Goal: Task Accomplishment & Management: Use online tool/utility

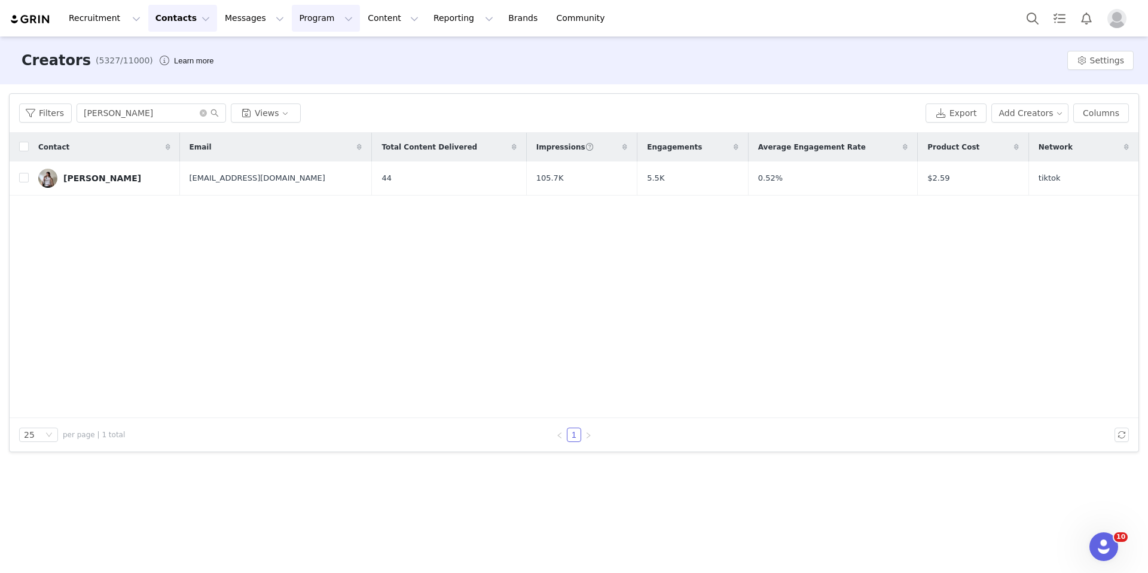
click at [307, 19] on button "Program Program" at bounding box center [326, 18] width 68 height 27
click at [297, 53] on p "Activations" at bounding box center [306, 53] width 46 height 13
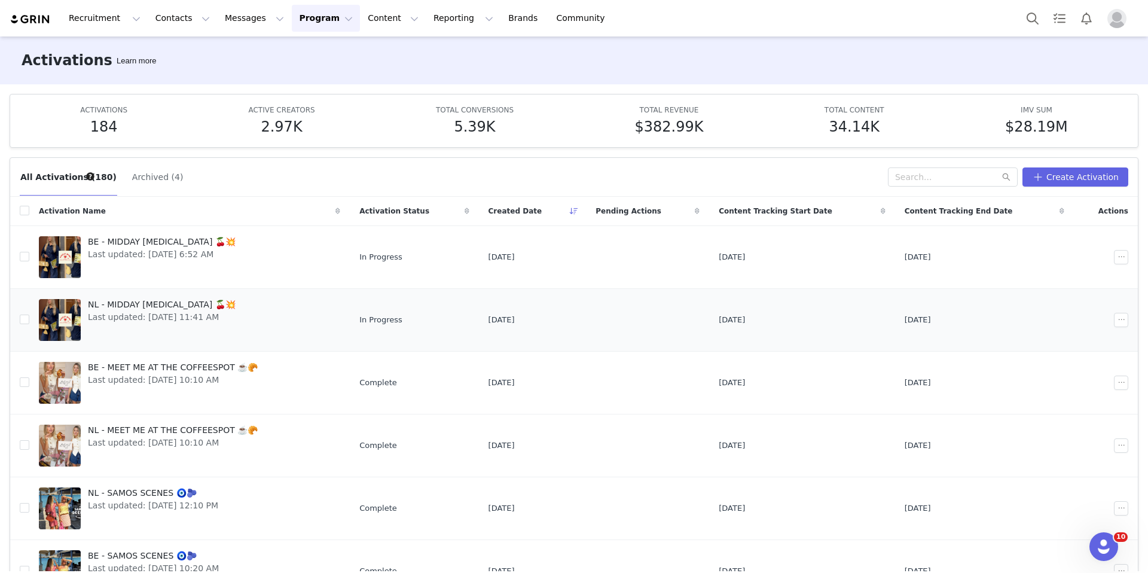
click at [133, 311] on span "Last updated: [DATE] 11:41 AM" at bounding box center [162, 317] width 148 height 13
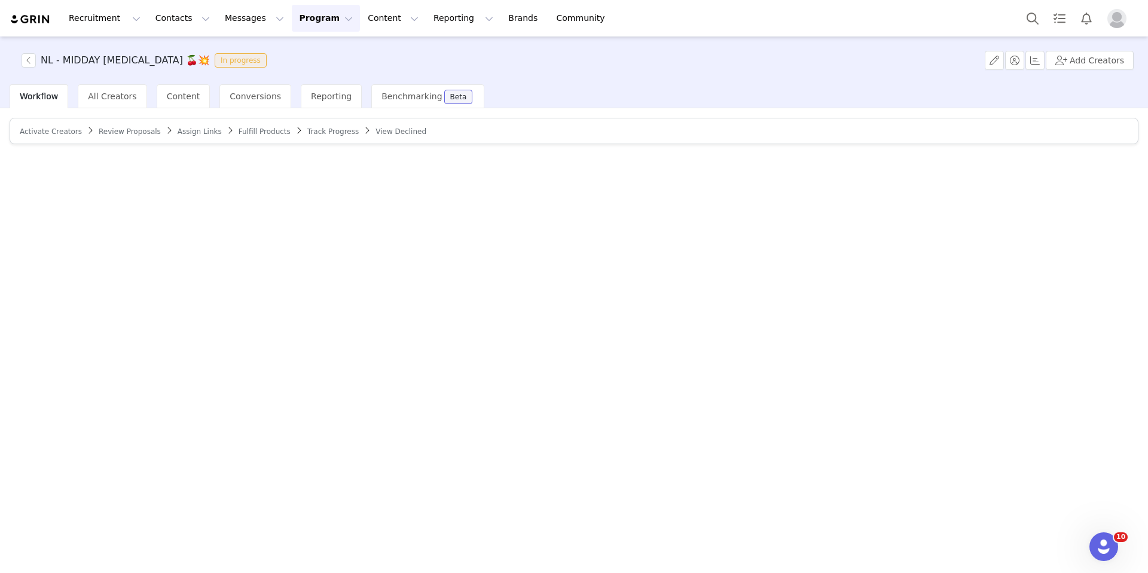
click at [112, 133] on span "Review Proposals" at bounding box center [130, 131] width 62 height 8
click at [190, 127] on span "Assign Links" at bounding box center [209, 131] width 44 height 8
click at [316, 132] on span "Track Progress" at bounding box center [338, 131] width 51 height 8
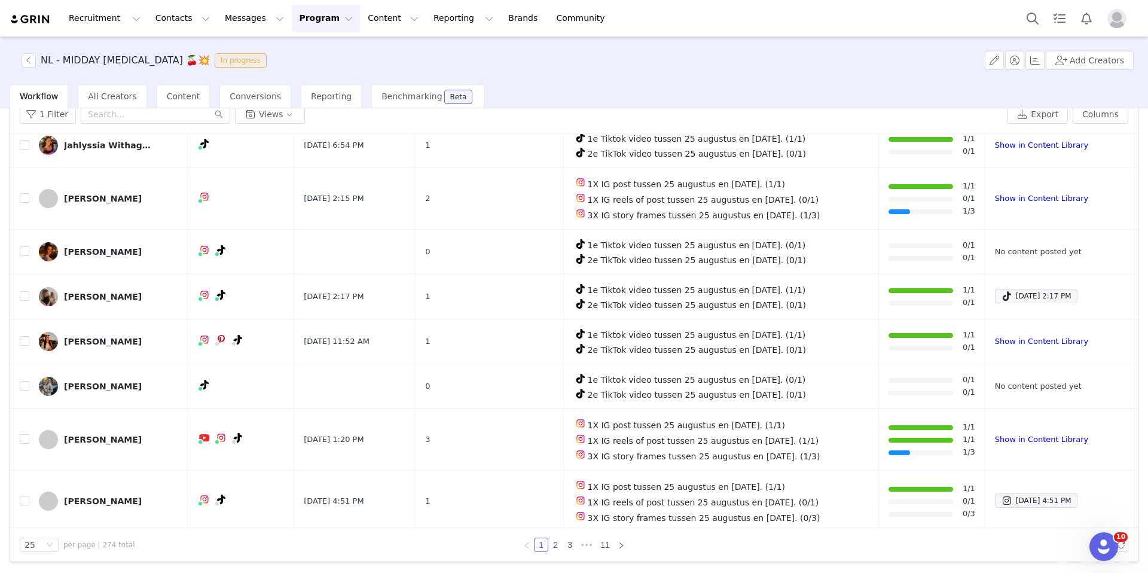
scroll to position [572, 0]
click at [997, 434] on link "Show in Content Library" at bounding box center [1041, 438] width 93 height 9
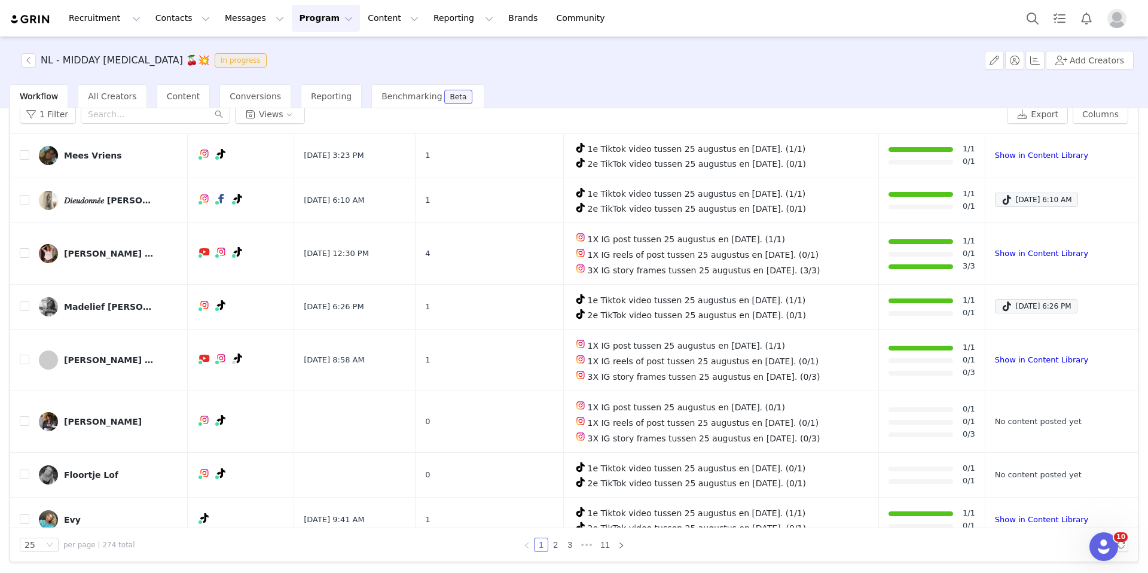
scroll to position [0, 0]
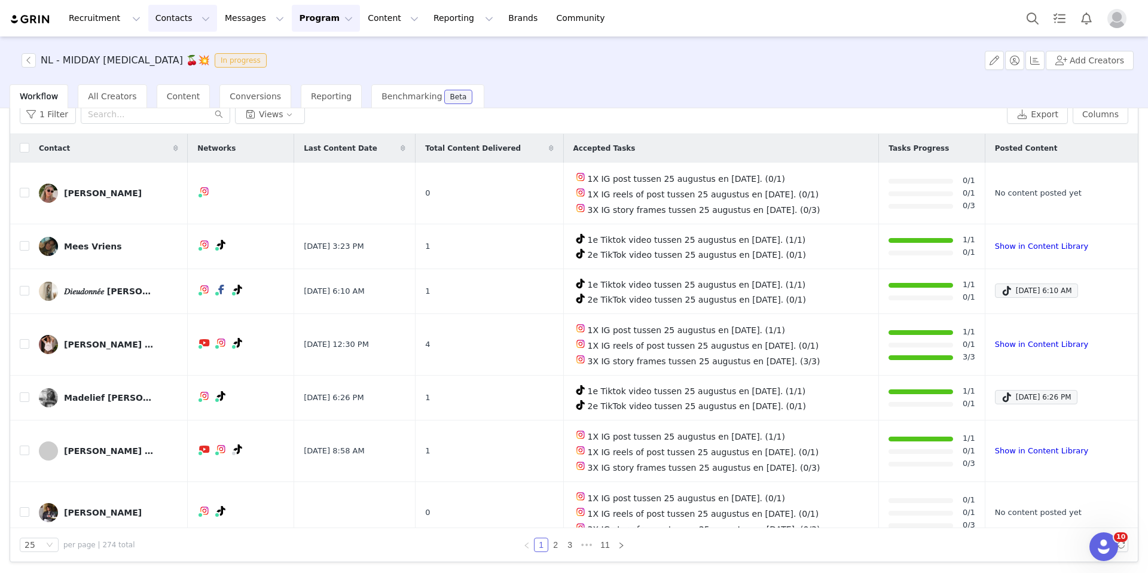
click at [179, 26] on button "Contacts Contacts" at bounding box center [182, 18] width 69 height 27
click at [164, 51] on p "Creators" at bounding box center [167, 53] width 36 height 13
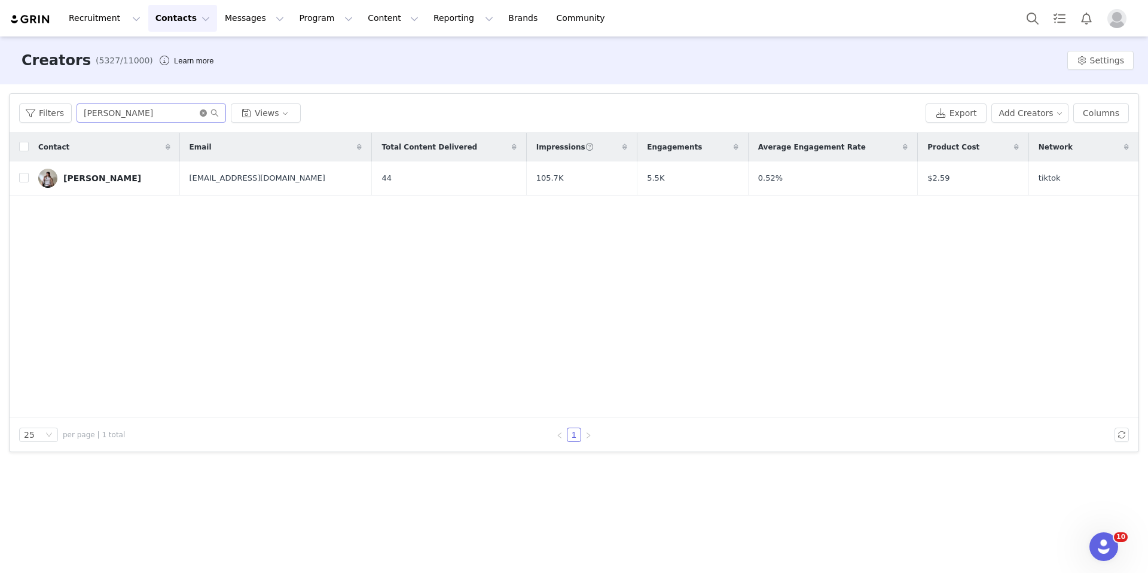
click at [200, 110] on icon "icon: close-circle" at bounding box center [203, 112] width 7 height 7
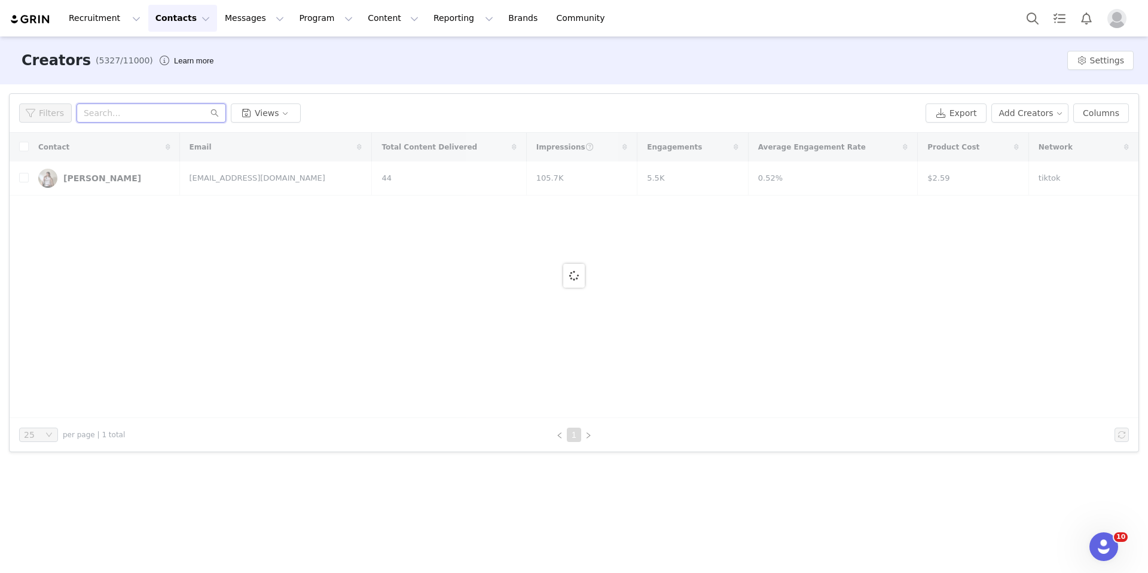
click at [186, 112] on input "text" at bounding box center [151, 112] width 149 height 19
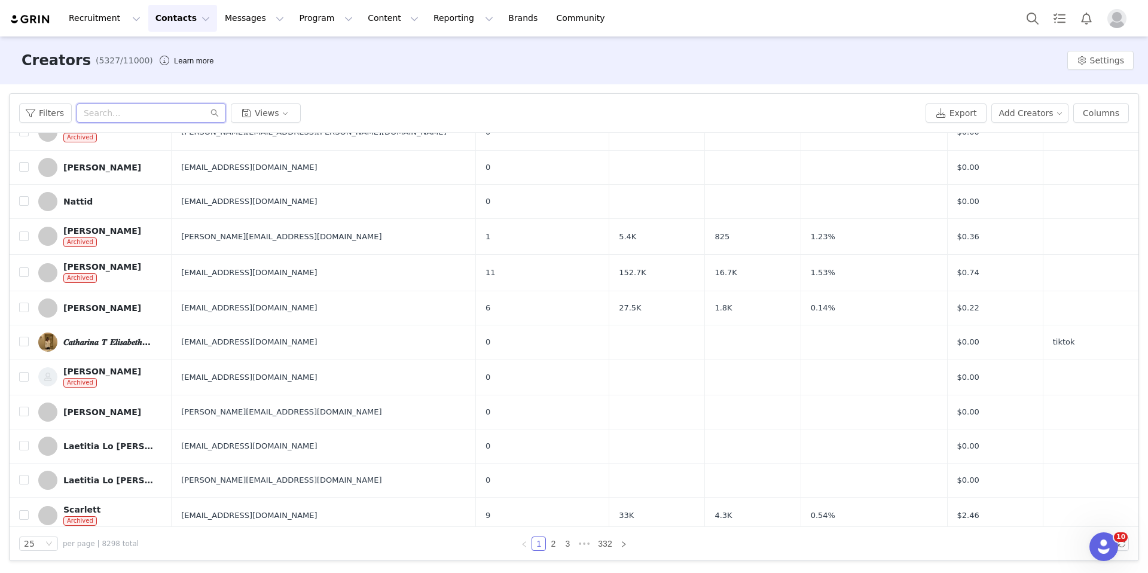
scroll to position [505, 0]
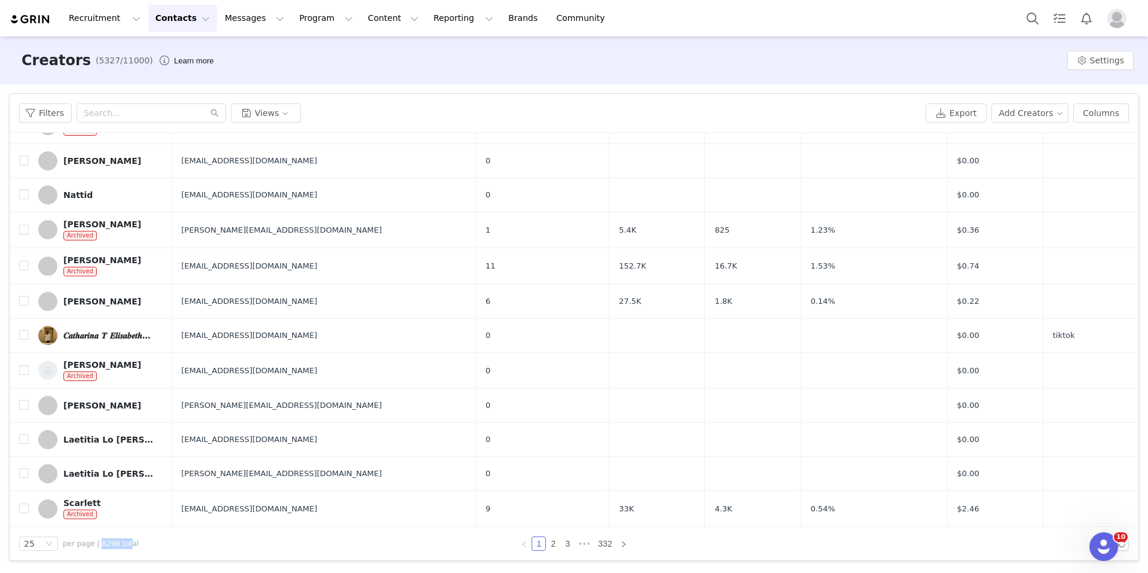
drag, startPoint x: 96, startPoint y: 545, endPoint x: 123, endPoint y: 544, distance: 27.5
click at [123, 544] on span "per page | 8298 total" at bounding box center [101, 543] width 76 height 11
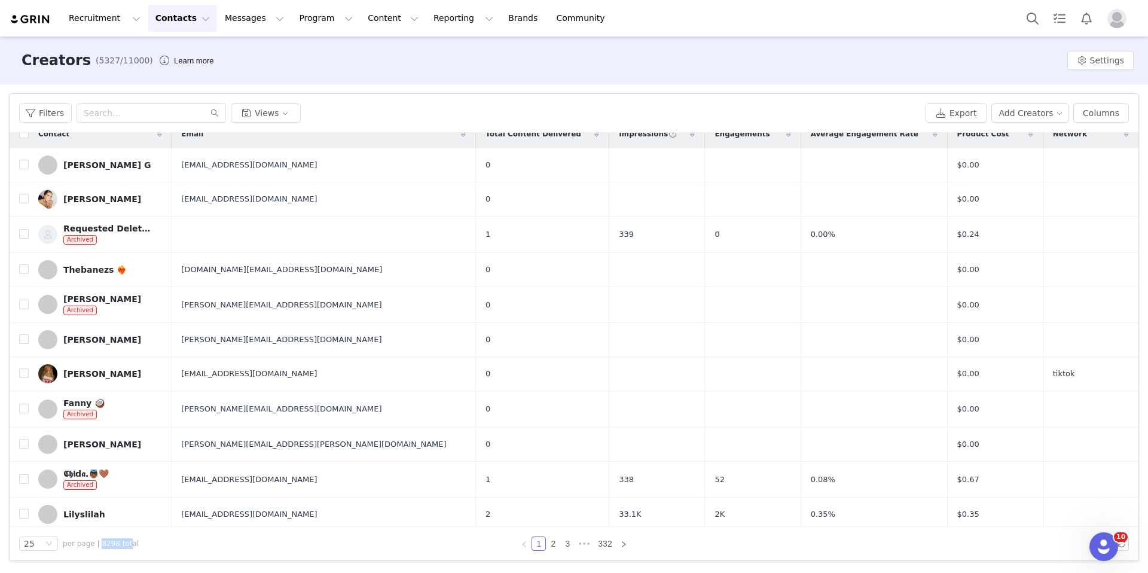
scroll to position [0, 0]
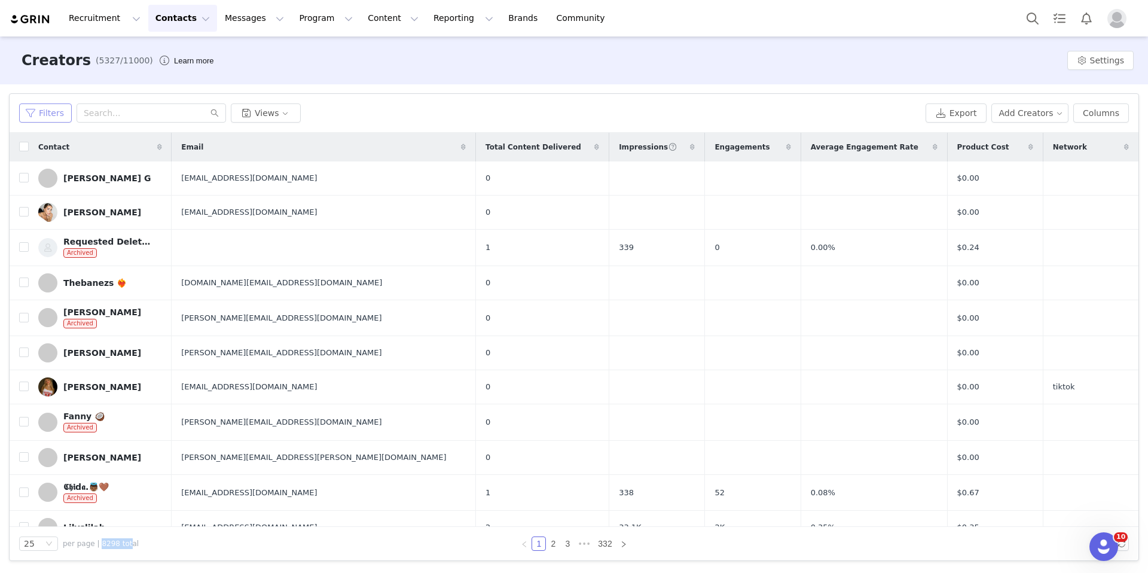
click at [44, 109] on button "Filters" at bounding box center [45, 112] width 53 height 19
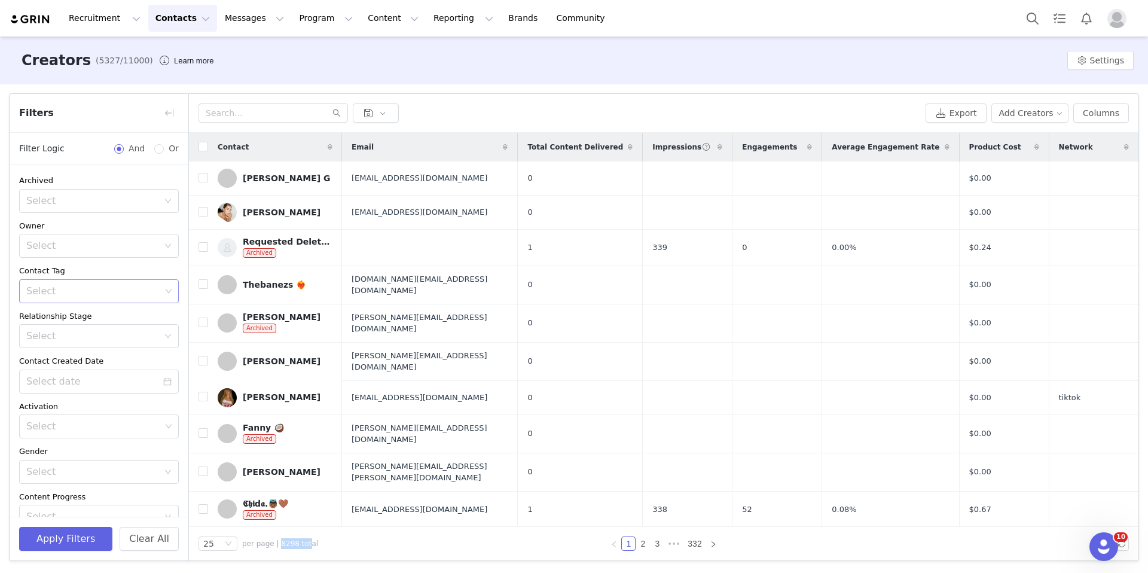
click at [79, 291] on div "Select" at bounding box center [93, 291] width 135 height 12
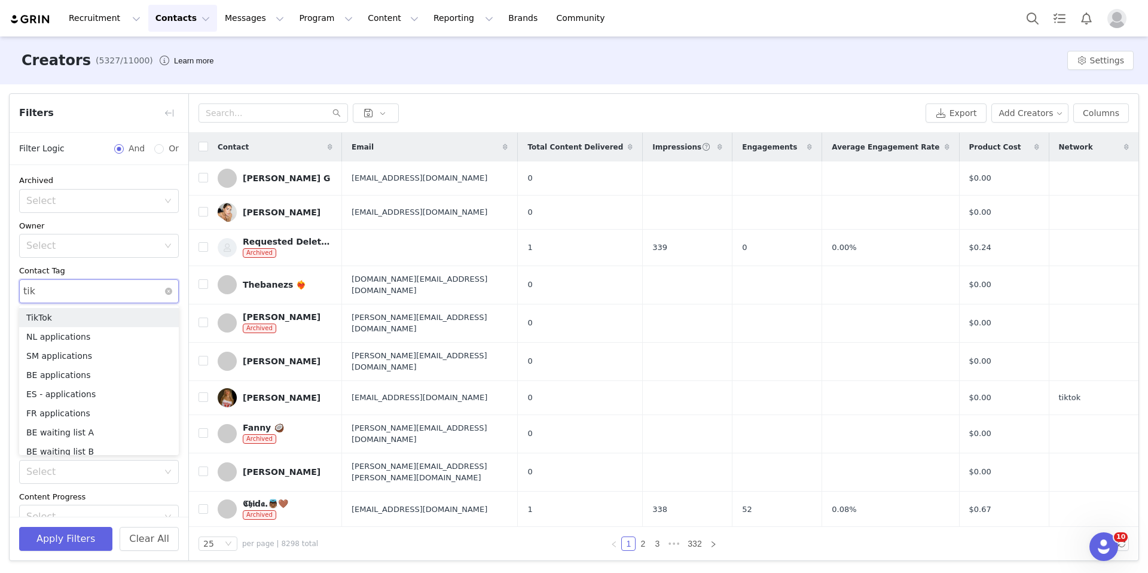
type input "tikt"
click at [62, 316] on li "TikTok" at bounding box center [99, 317] width 160 height 19
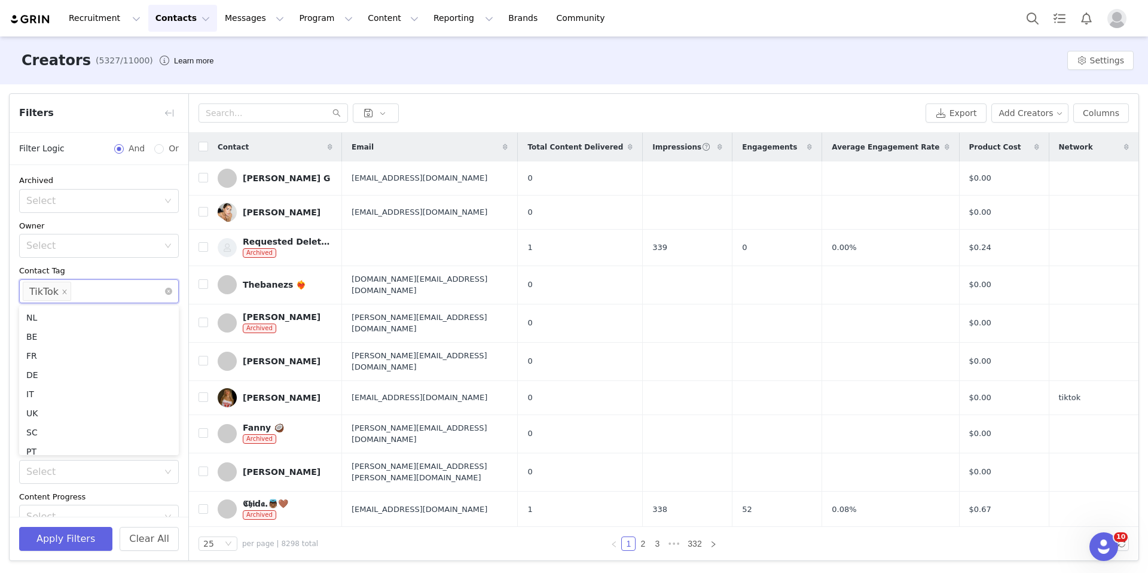
click at [92, 295] on div "Select TikTok" at bounding box center [94, 291] width 143 height 23
type input "NL"
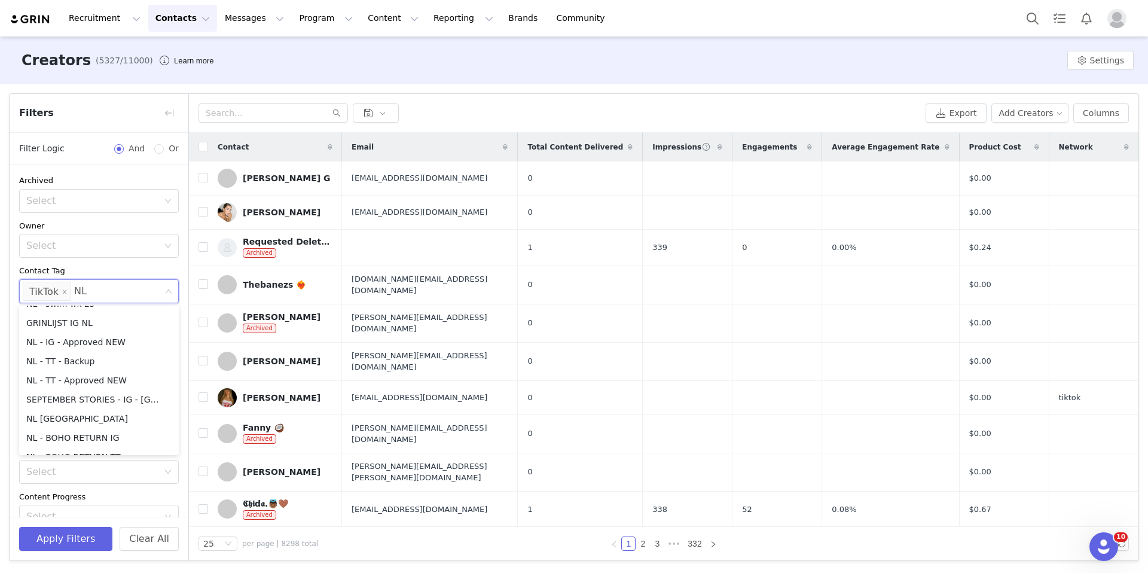
scroll to position [0, 0]
click at [45, 317] on li "NL" at bounding box center [99, 317] width 160 height 19
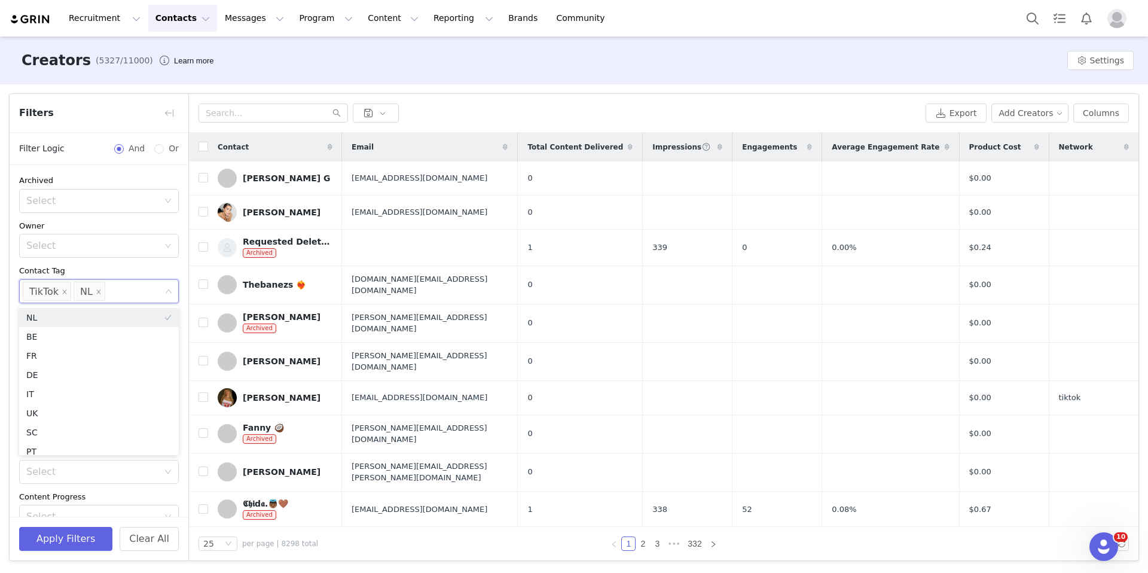
scroll to position [6, 0]
click at [54, 534] on button "Apply Filters" at bounding box center [65, 539] width 93 height 24
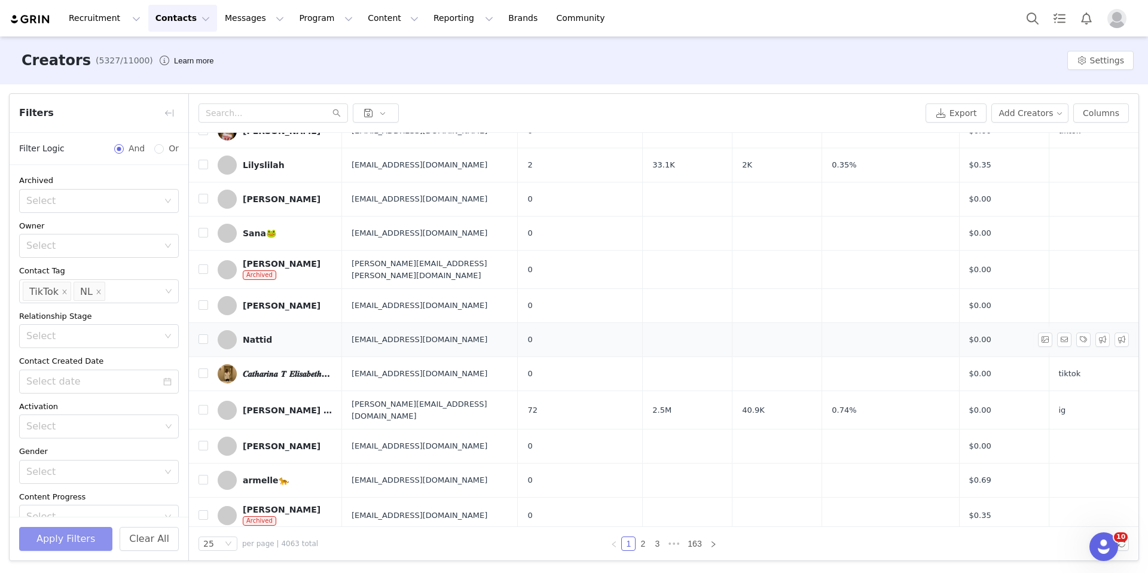
scroll to position [0, 0]
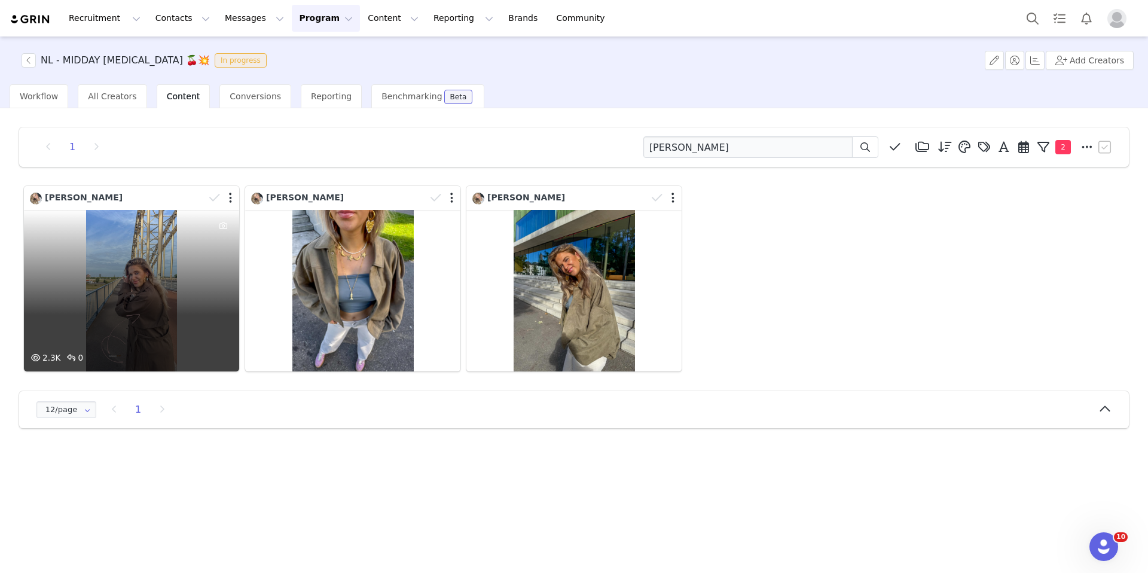
click at [143, 319] on div "2.3K 0" at bounding box center [131, 290] width 215 height 161
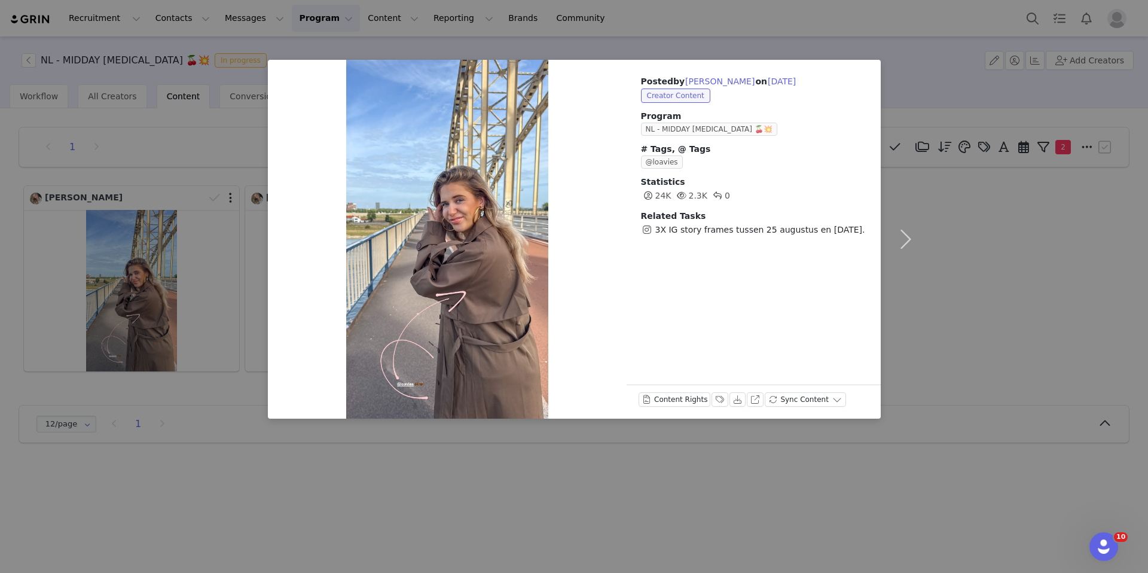
click at [996, 238] on div "Posted by Anouk Janne on Aug 27, 2025 Creator Content Program NL - MIDDAY MUSE …" at bounding box center [574, 286] width 1148 height 573
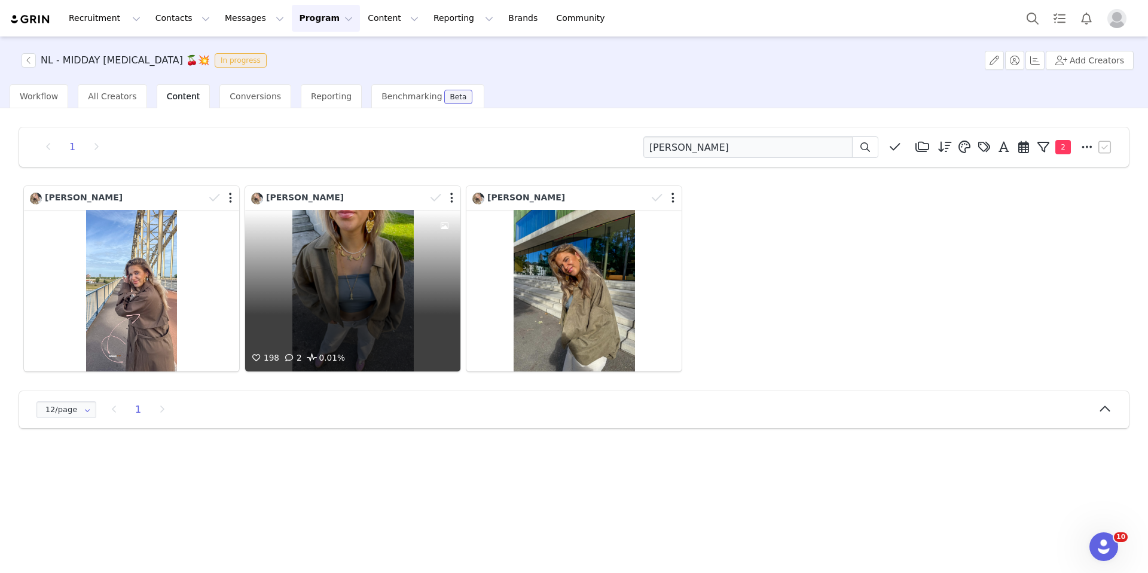
click at [378, 277] on div "198 2 0.01%" at bounding box center [352, 290] width 215 height 161
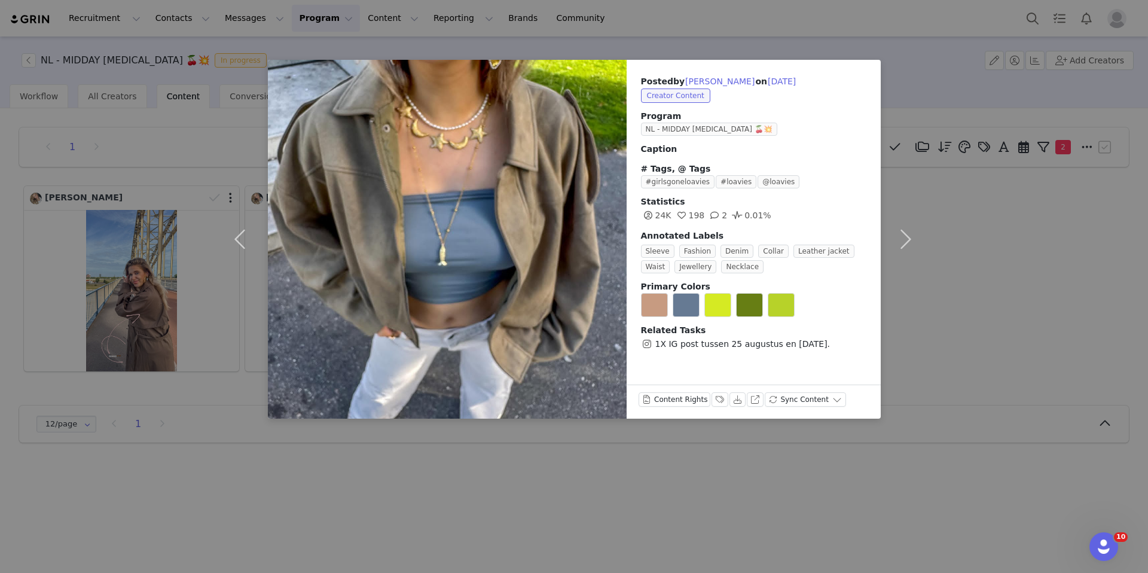
click at [1100, 171] on div "Posted by Anouk Janne on Aug 24, 2025 Creator Content Program NL - MIDDAY MUSE …" at bounding box center [574, 286] width 1148 height 573
